Goal: Task Accomplishment & Management: Complete application form

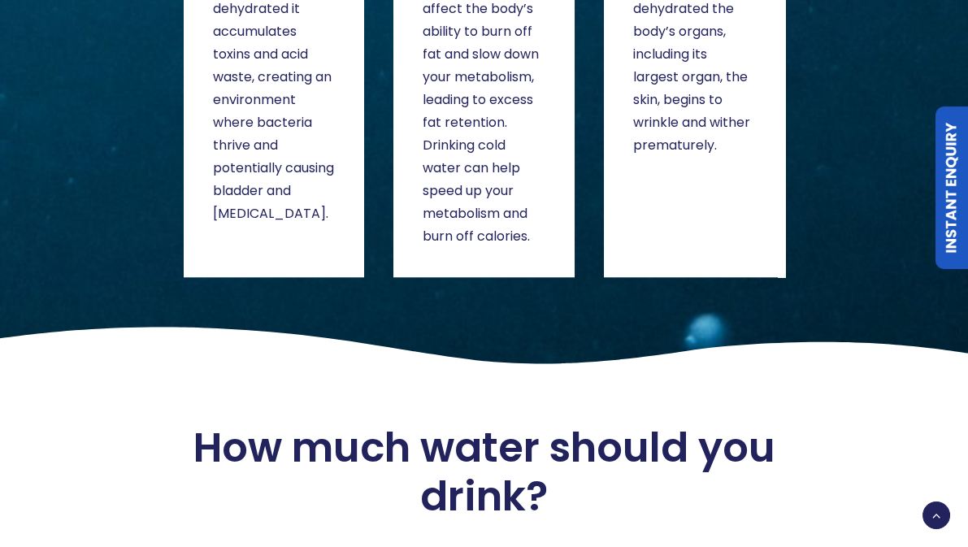
scroll to position [4683, 0]
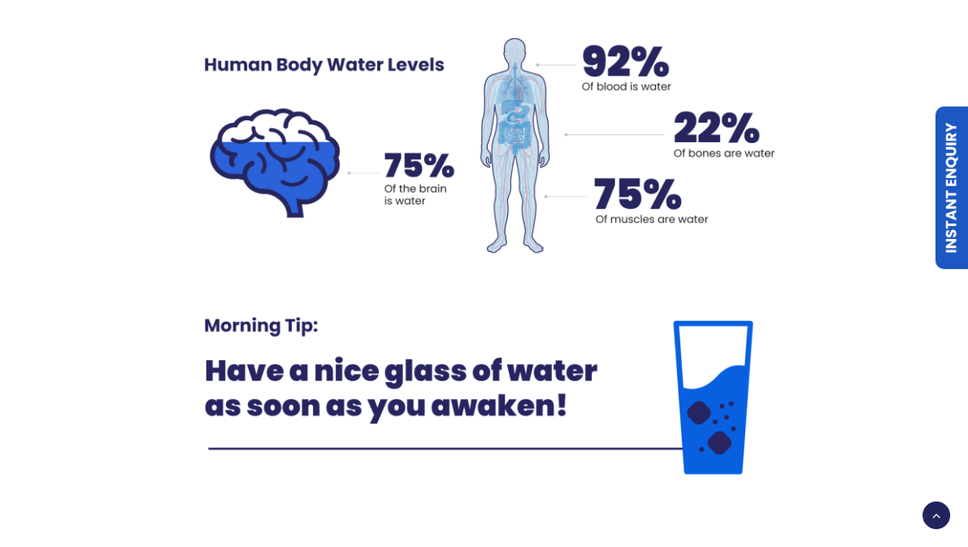
click at [944, 145] on link "Instant Enquiry" at bounding box center [952, 188] width 33 height 163
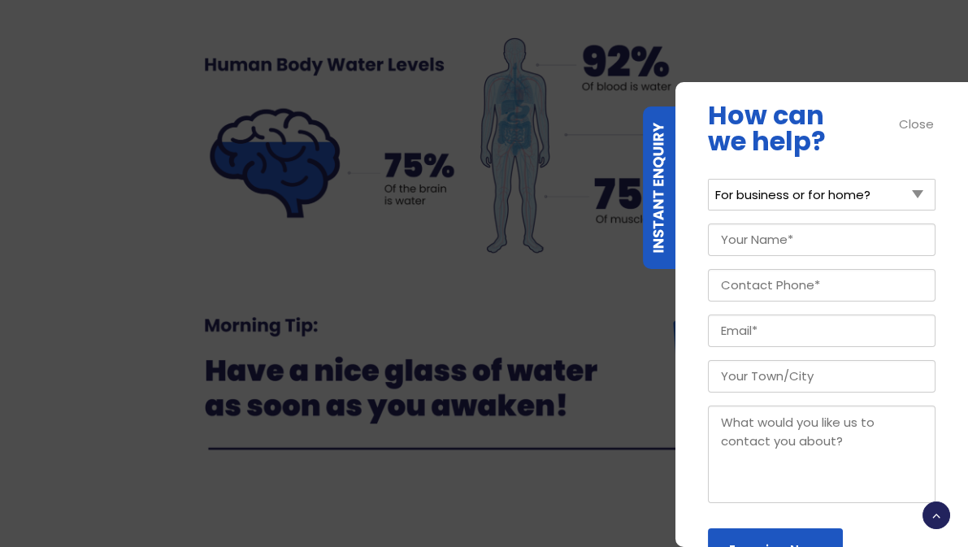
click at [844, 190] on select "For business or for home? For Business For Home" at bounding box center [822, 195] width 228 height 32
click at [552, 349] on img at bounding box center [485, 394] width 602 height 206
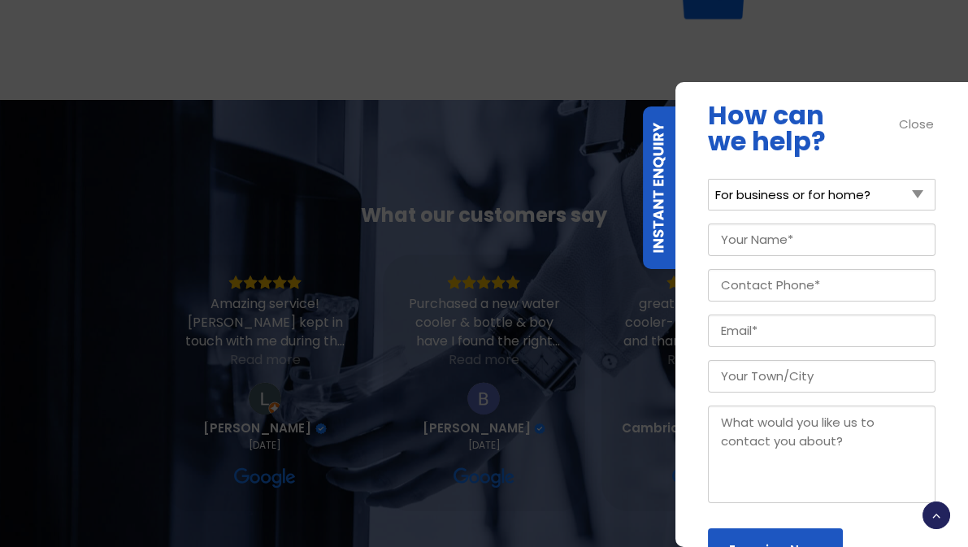
click at [918, 124] on div "Close" at bounding box center [917, 124] width 37 height 19
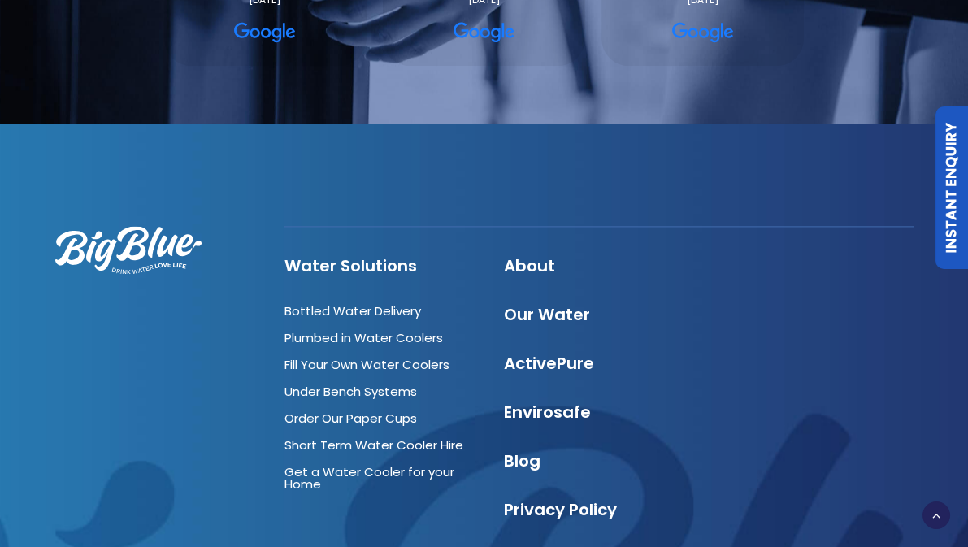
scroll to position [5594, 0]
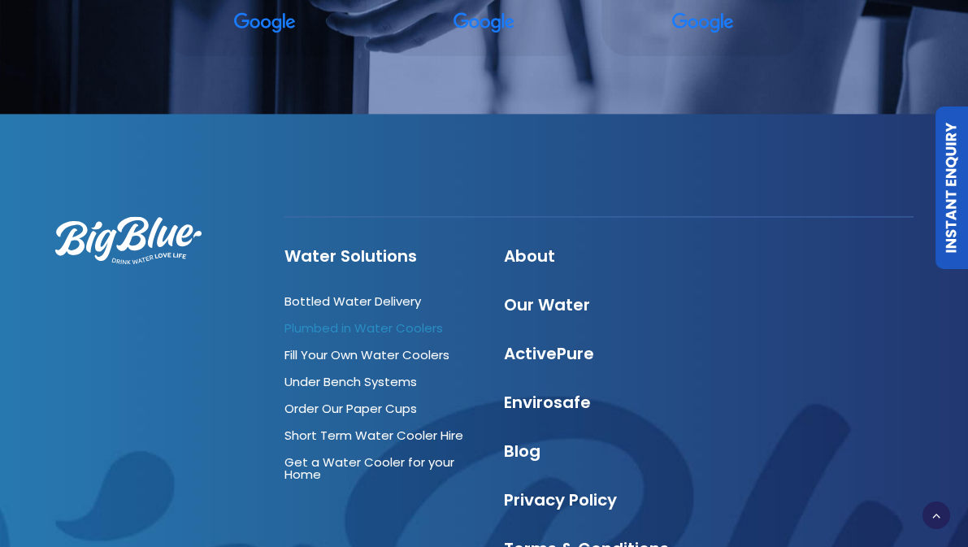
click at [319, 320] on link "Plumbed in Water Coolers" at bounding box center [364, 328] width 159 height 17
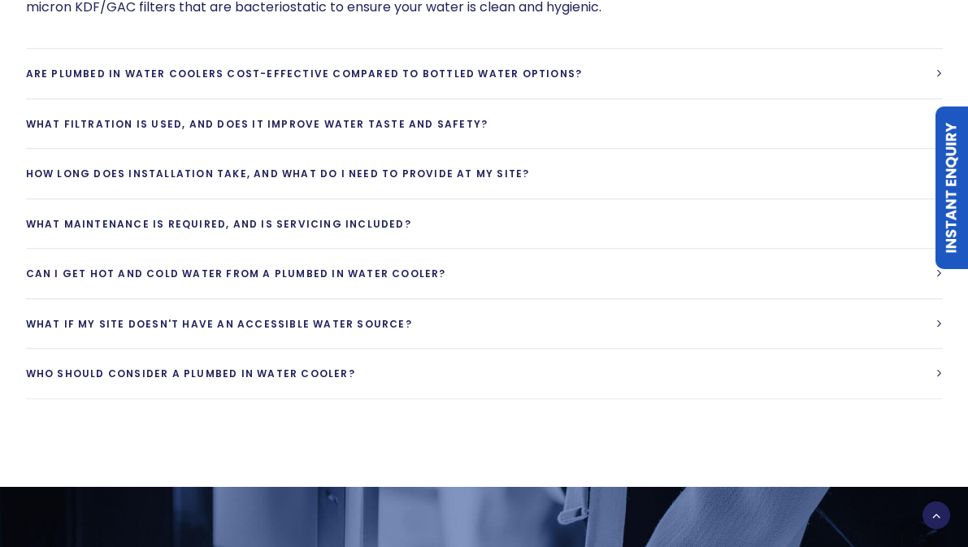
scroll to position [3643, 0]
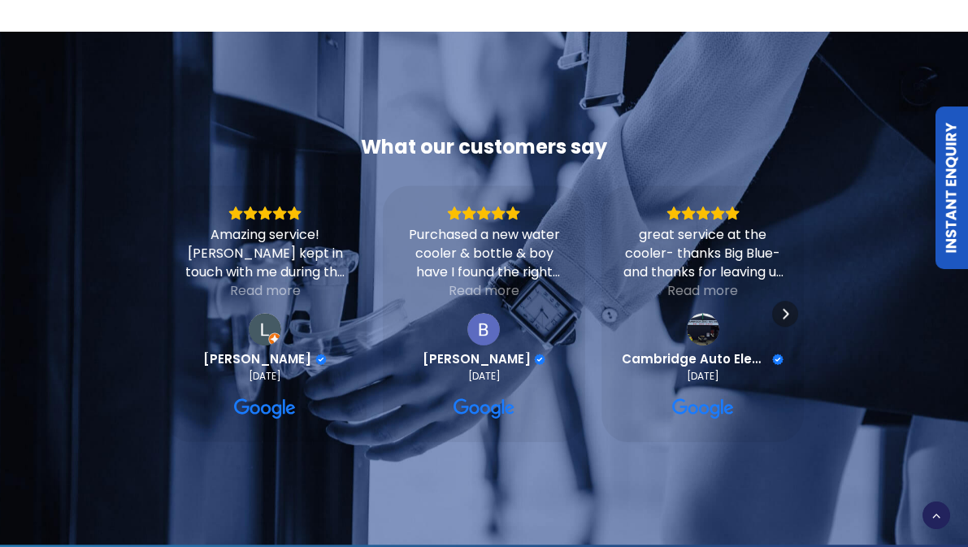
drag, startPoint x: 956, startPoint y: 161, endPoint x: 927, endPoint y: 154, distance: 30.2
click at [956, 161] on link "Instant Enquiry" at bounding box center [952, 188] width 33 height 163
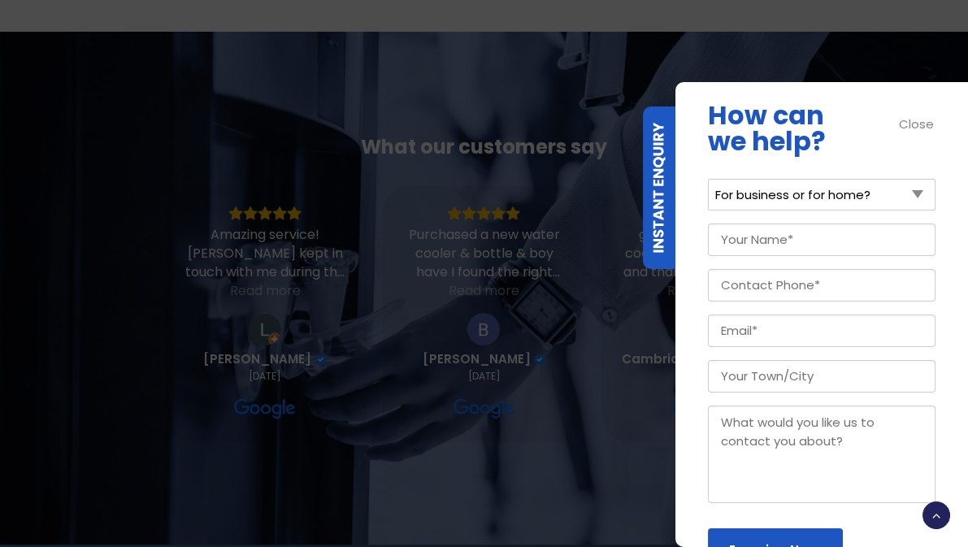
click at [772, 201] on select "For business or for home? For Business For Home" at bounding box center [822, 195] width 228 height 32
select select "For Business"
click at [708, 179] on select "For business or for home? For Business For Home" at bounding box center [822, 195] width 228 height 32
click at [772, 228] on input "Your Name (Required)" at bounding box center [822, 240] width 228 height 33
type input "Chelsea"
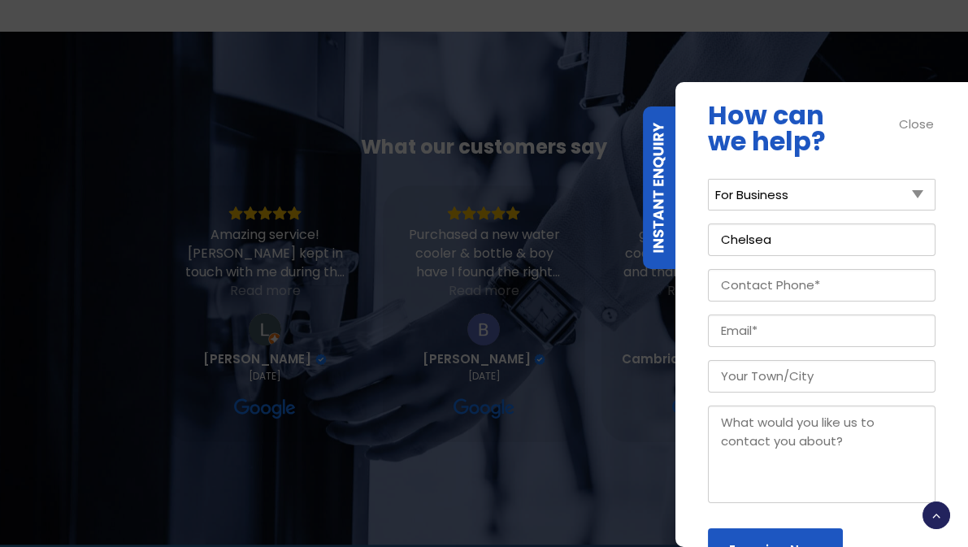
click at [749, 286] on input "Contact Phone (Required)" at bounding box center [822, 285] width 228 height 33
type input "021816070"
type input "[PERSON_NAME][EMAIL_ADDRESS][DOMAIN_NAME]"
type input "[PERSON_NAME]"
click at [778, 434] on textarea "Message" at bounding box center [822, 455] width 228 height 98
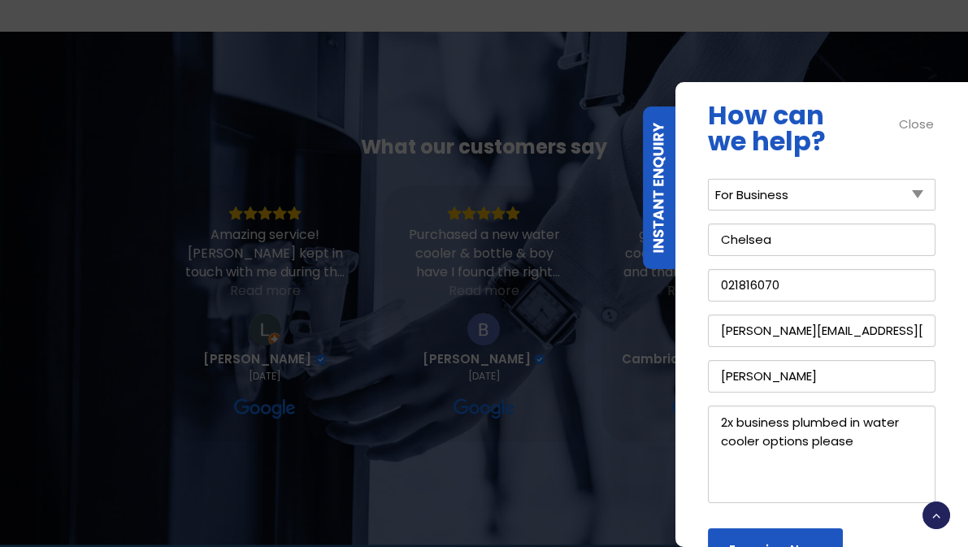
click at [789, 421] on textarea "2x business plumbed in water cooler options please" at bounding box center [822, 455] width 228 height 98
click at [874, 448] on body at bounding box center [904, 482] width 72 height 72
click at [795, 463] on textarea "2x business plumbed in water cooler options please" at bounding box center [822, 455] width 228 height 98
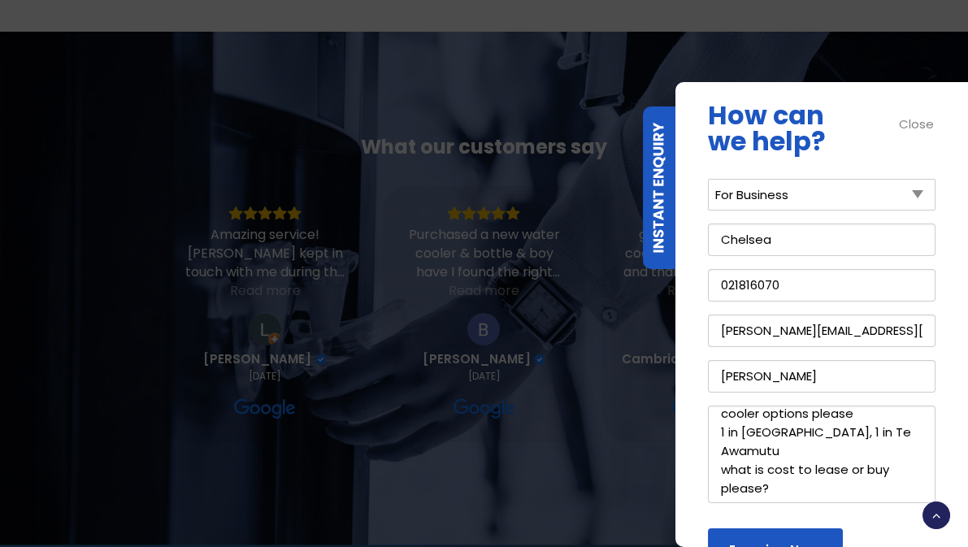
scroll to position [28, 0]
type textarea "2x business plumbed in water cooler options please 1 in [GEOGRAPHIC_DATA], 1 in…"
drag, startPoint x: 775, startPoint y: 545, endPoint x: 528, endPoint y: 343, distance: 319.0
click at [775, 544] on input "Enquire Now" at bounding box center [775, 549] width 135 height 43
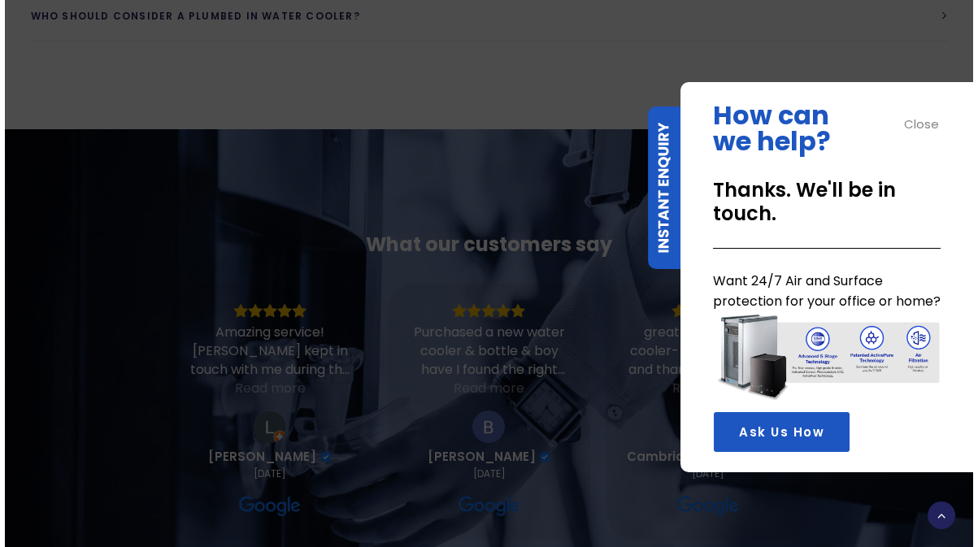
scroll to position [3545, 0]
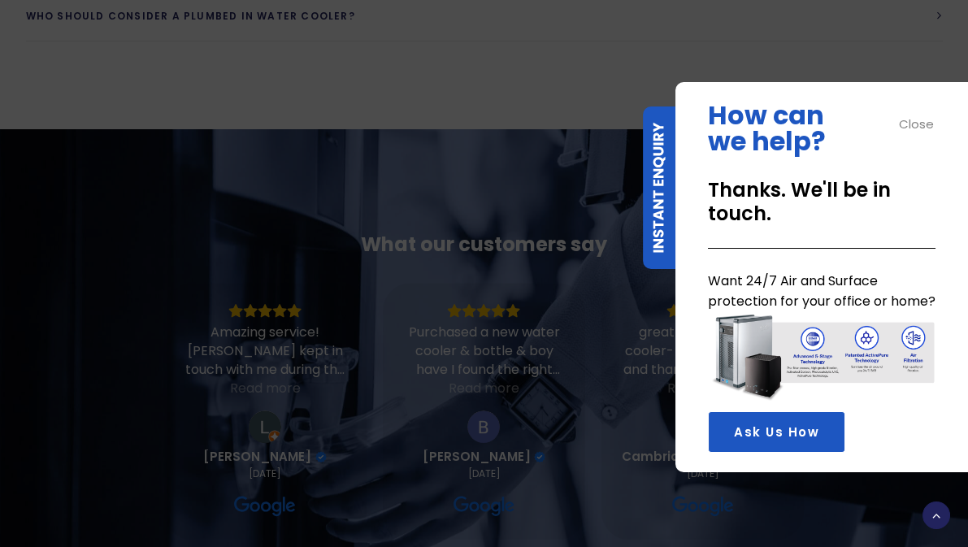
click at [909, 128] on div "Close" at bounding box center [917, 124] width 37 height 19
